Goal: Task Accomplishment & Management: Use online tool/utility

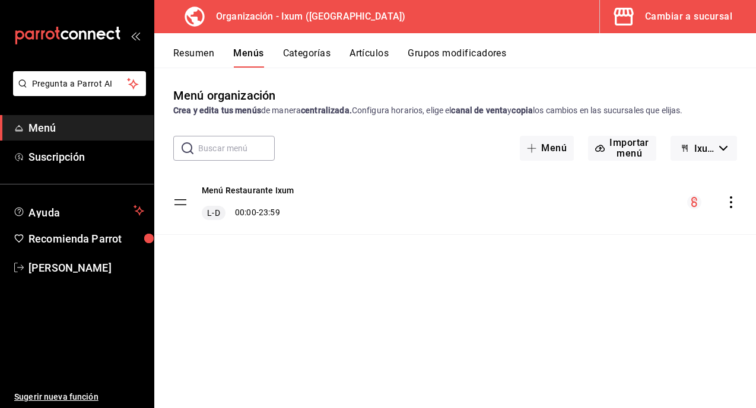
click at [677, 21] on div "Cambiar a sucursal" at bounding box center [688, 16] width 87 height 17
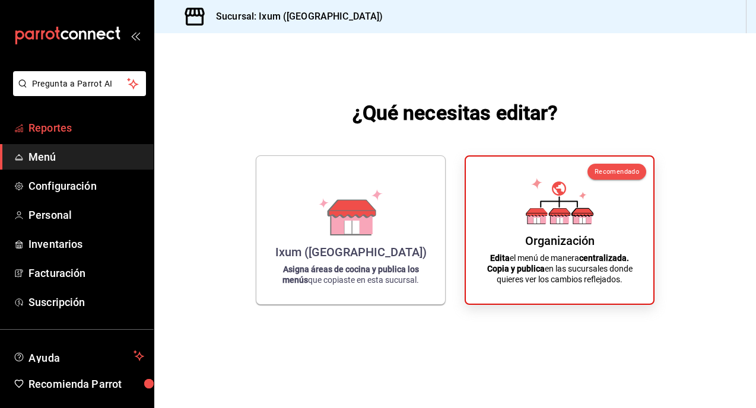
click at [67, 125] on span "Reportes" at bounding box center [86, 128] width 116 height 16
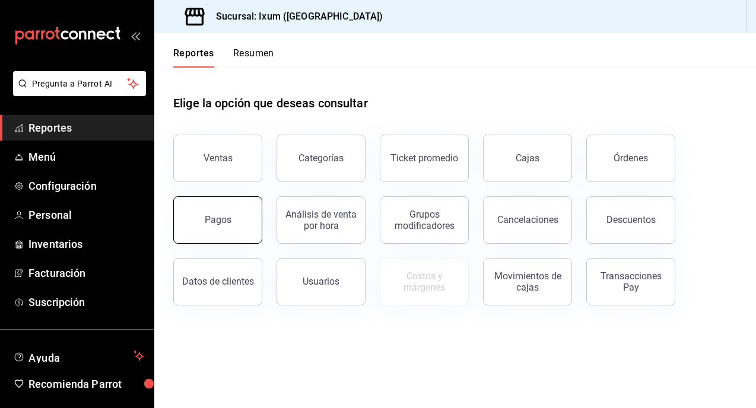
click at [224, 222] on div "Pagos" at bounding box center [218, 219] width 27 height 11
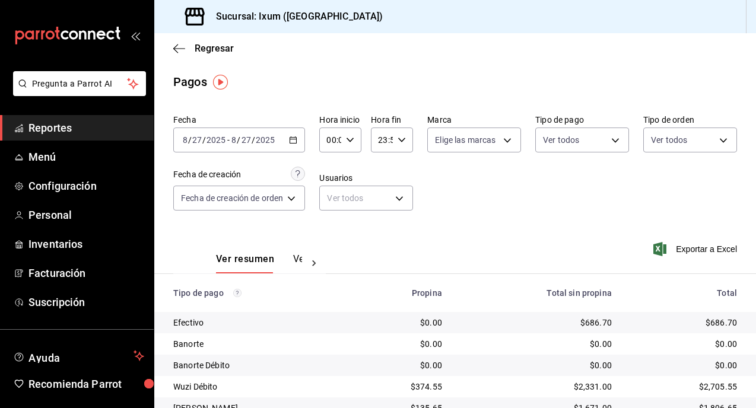
click at [288, 138] on div "[DATE] [DATE] - [DATE] [DATE]" at bounding box center [239, 140] width 132 height 25
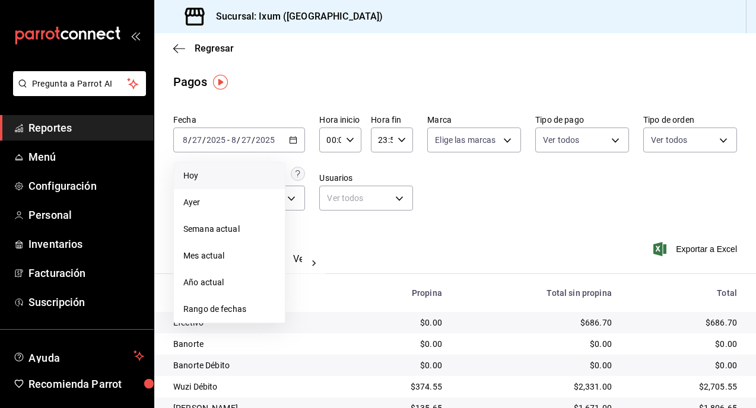
click at [218, 182] on li "Hoy" at bounding box center [229, 176] width 111 height 27
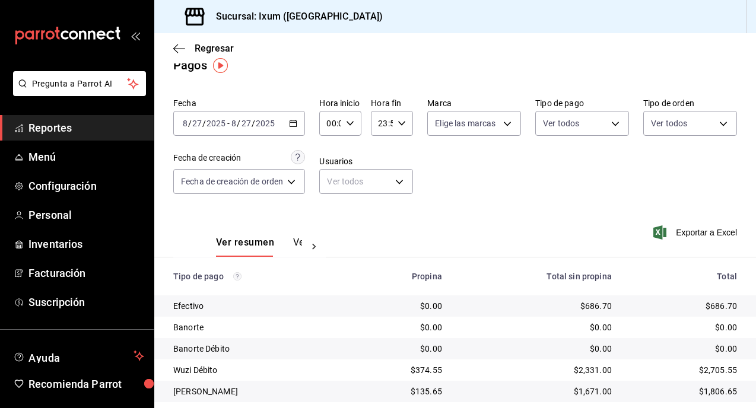
scroll to position [94, 0]
